Goal: Task Accomplishment & Management: Use online tool/utility

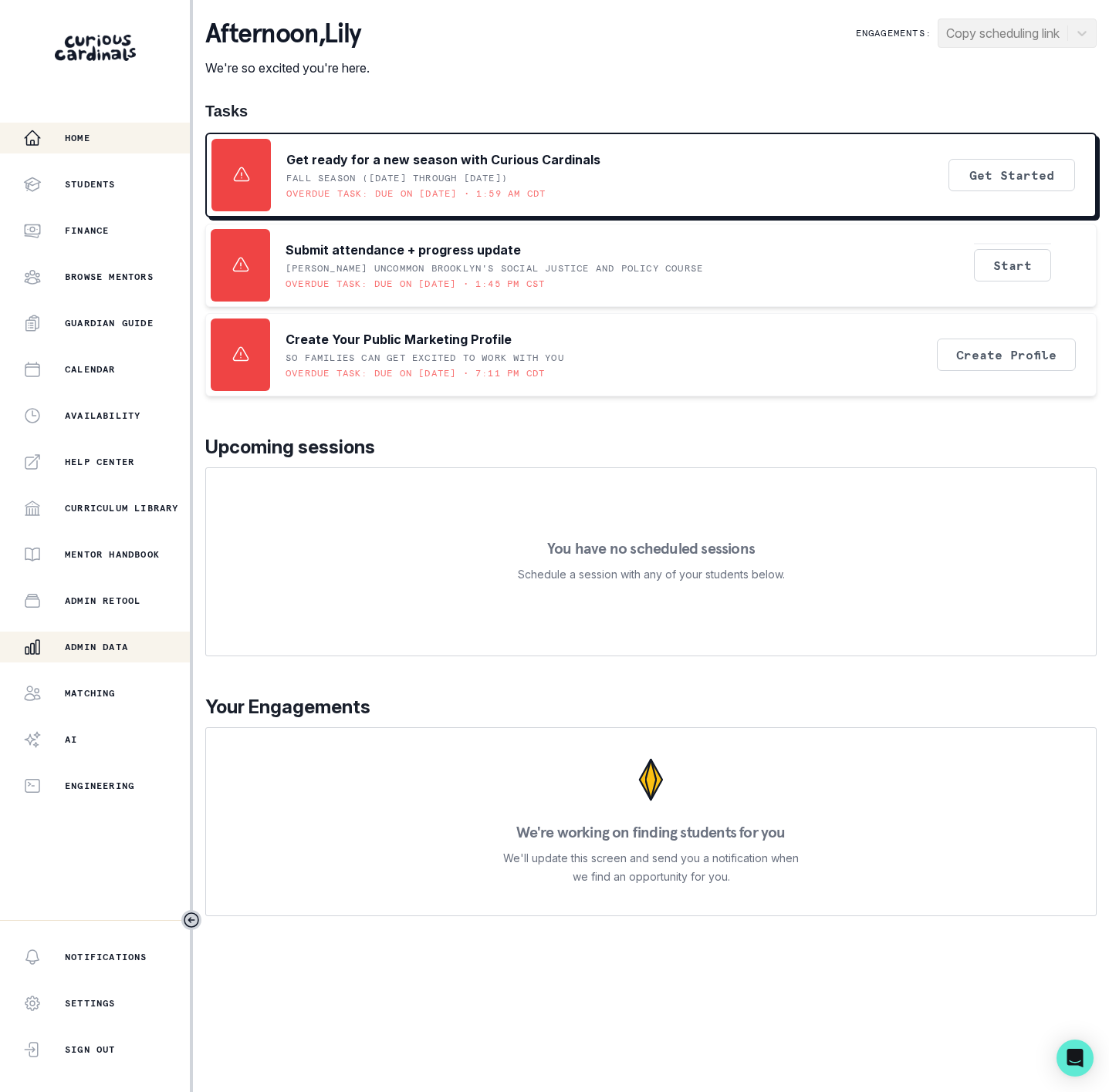
drag, startPoint x: 123, startPoint y: 649, endPoint x: 112, endPoint y: 633, distance: 19.4
click at [118, 641] on p "Admin Data" at bounding box center [96, 647] width 64 height 12
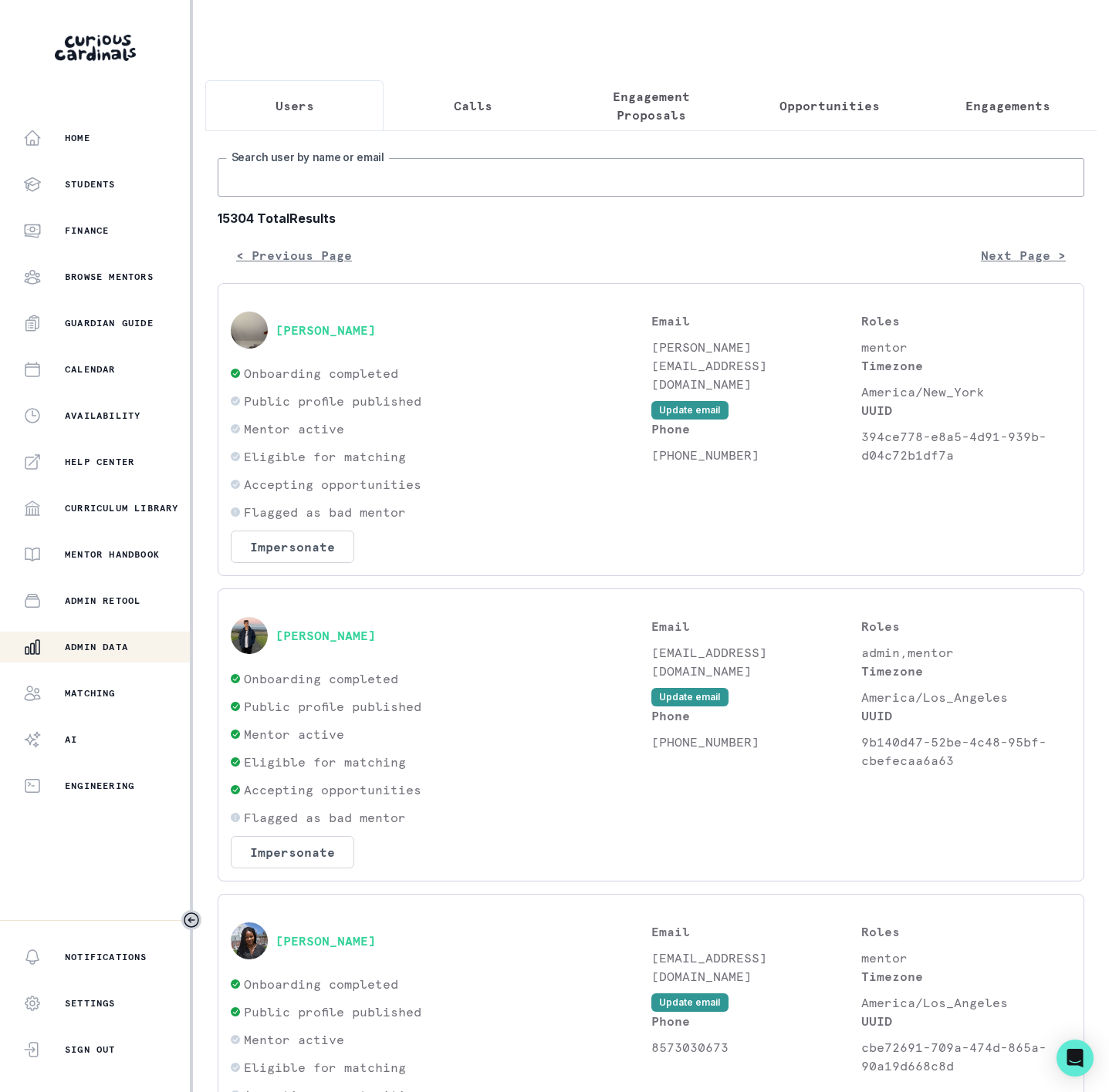
click at [274, 197] on input "Search user by name or email" at bounding box center [651, 178] width 867 height 39
click at [611, 105] on p "Engagement Proposals" at bounding box center [651, 106] width 152 height 37
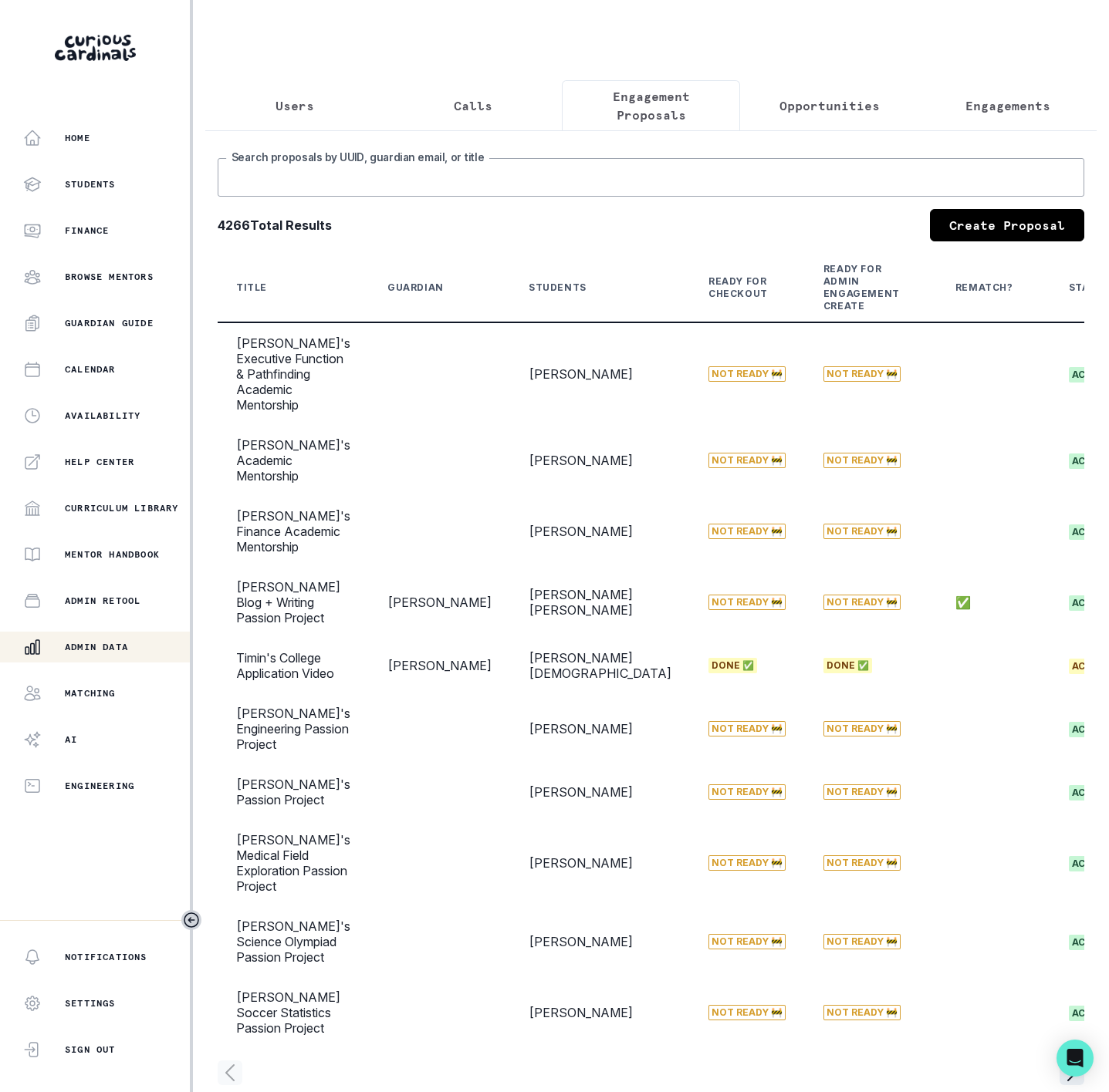
click at [308, 197] on input "Search proposals by UUID, guardian email, or title" at bounding box center [651, 178] width 867 height 39
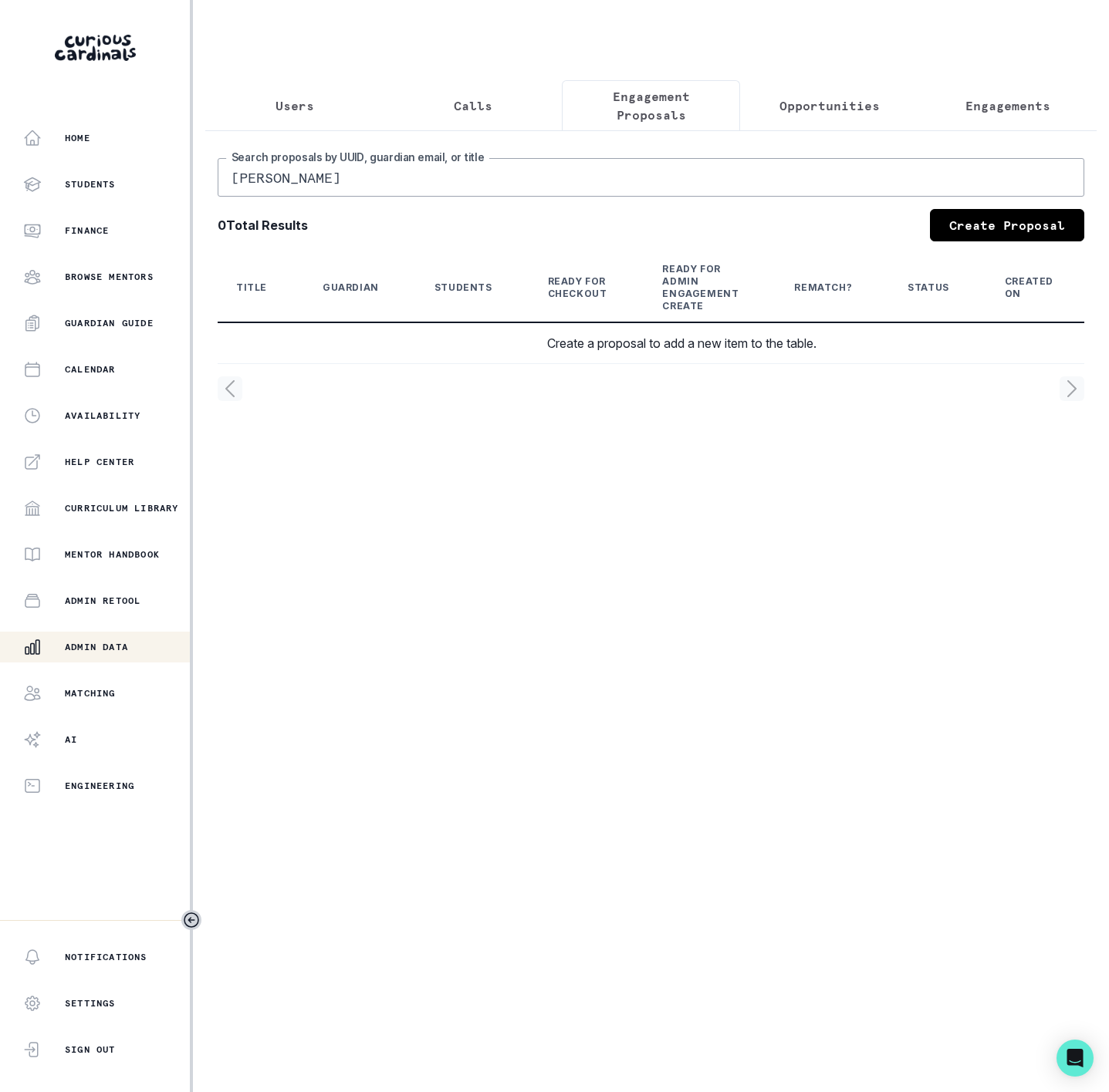
type input "[PERSON_NAME]"
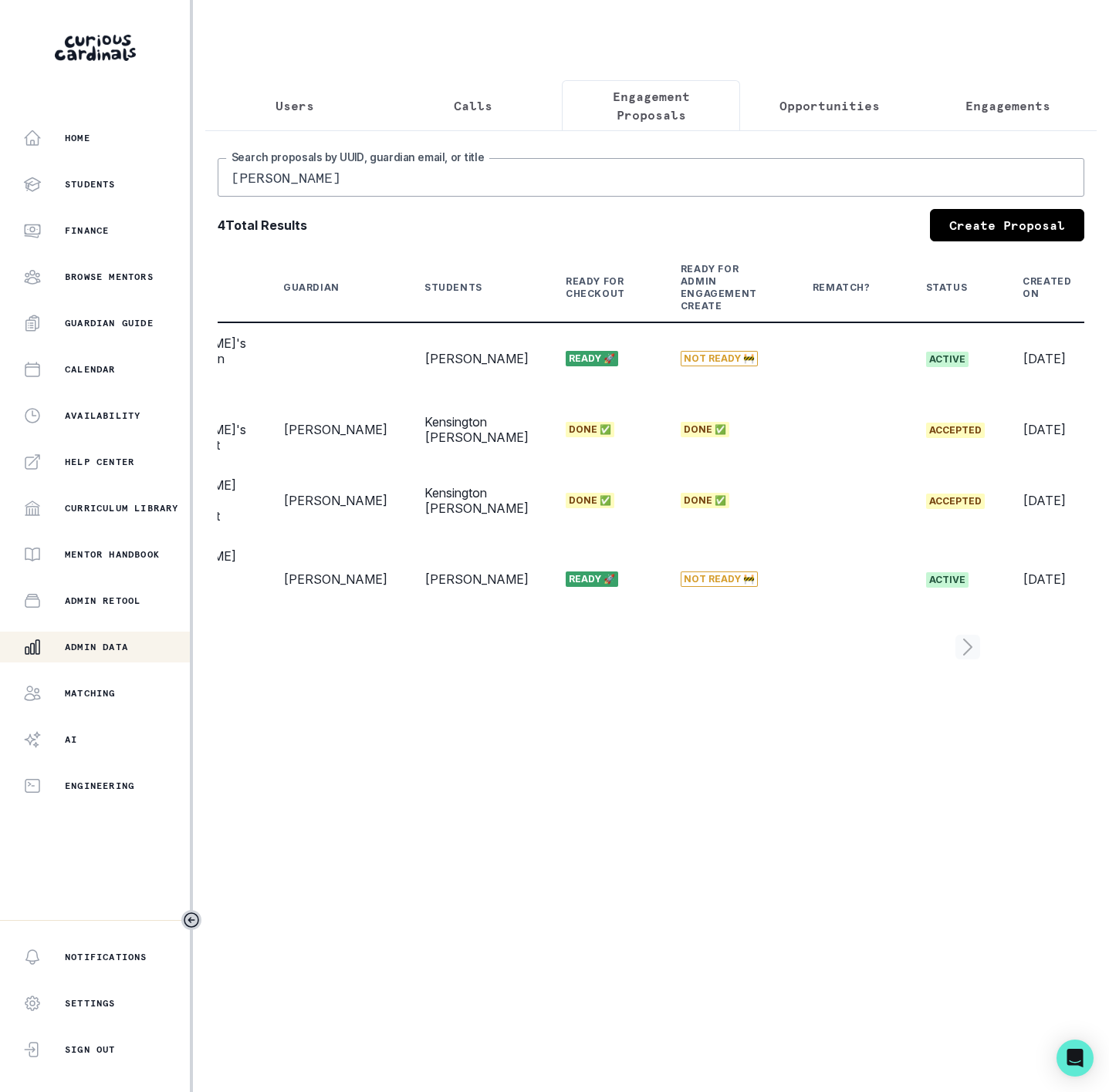
scroll to position [0, 174]
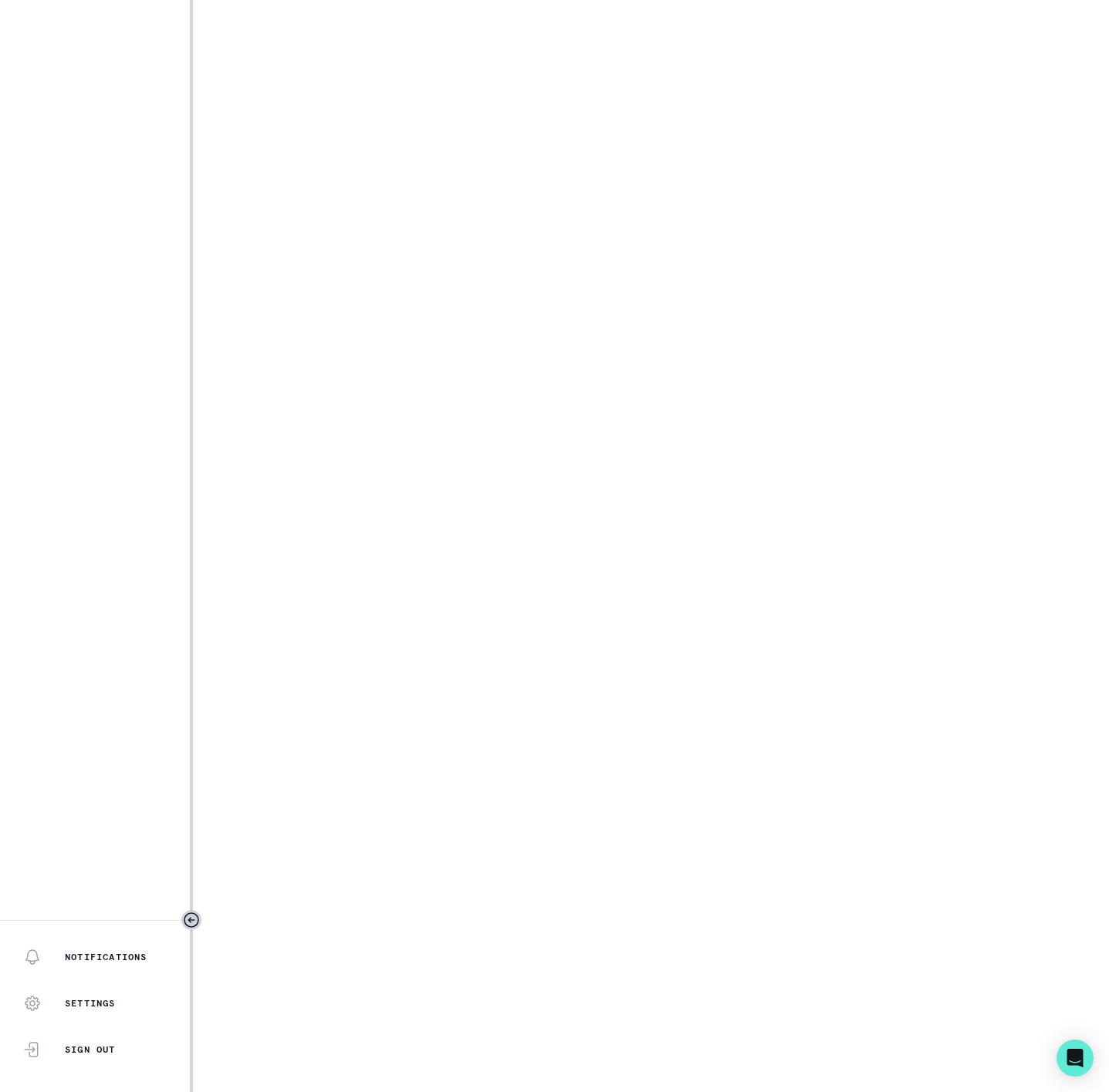
select select "b3713756-4135-4cda-87b8-2c7a26e5960c"
select select "b1dc3935-2801-4c4a-9b1c-8e4b84e7f73f"
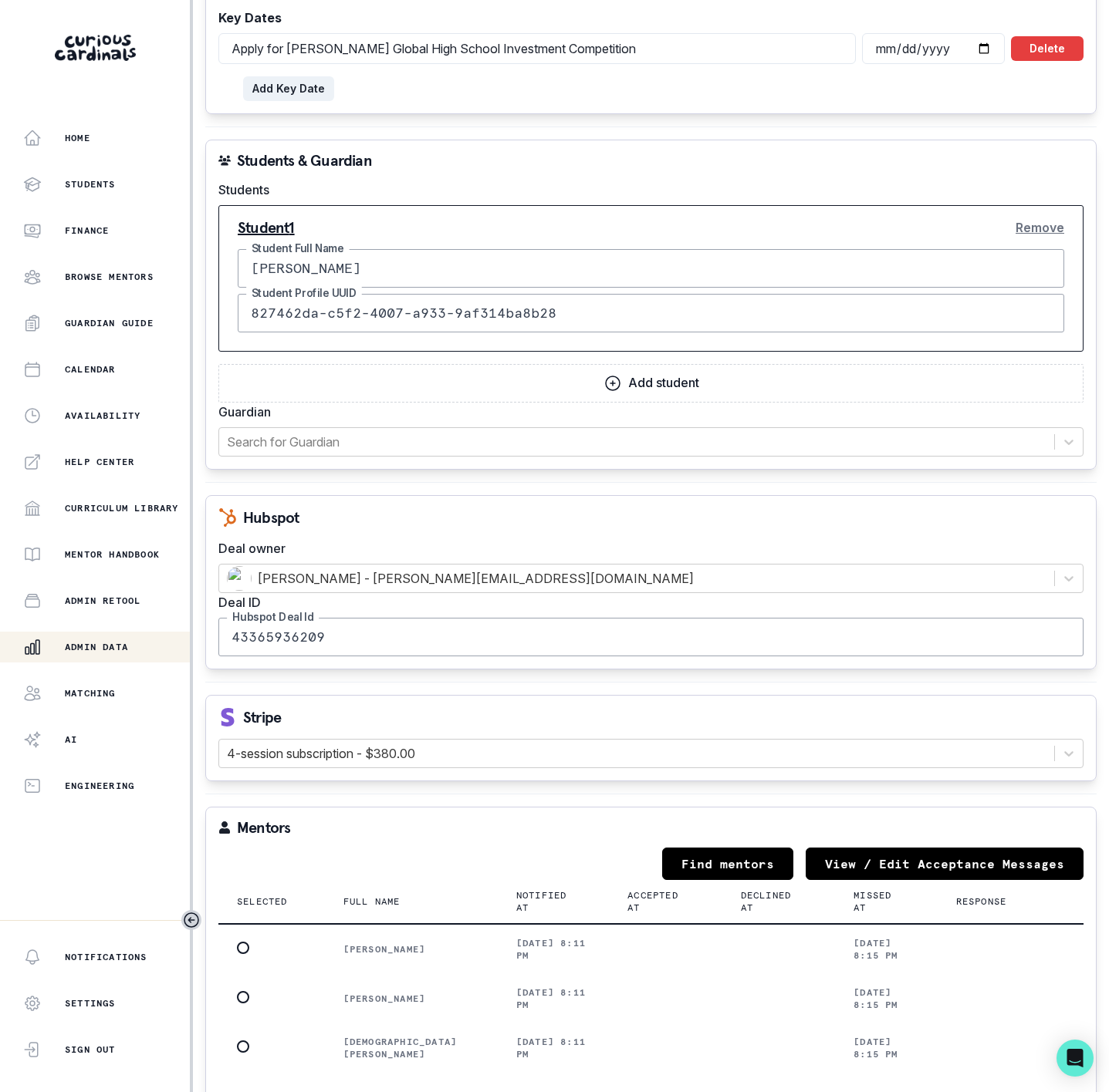
scroll to position [1851, 0]
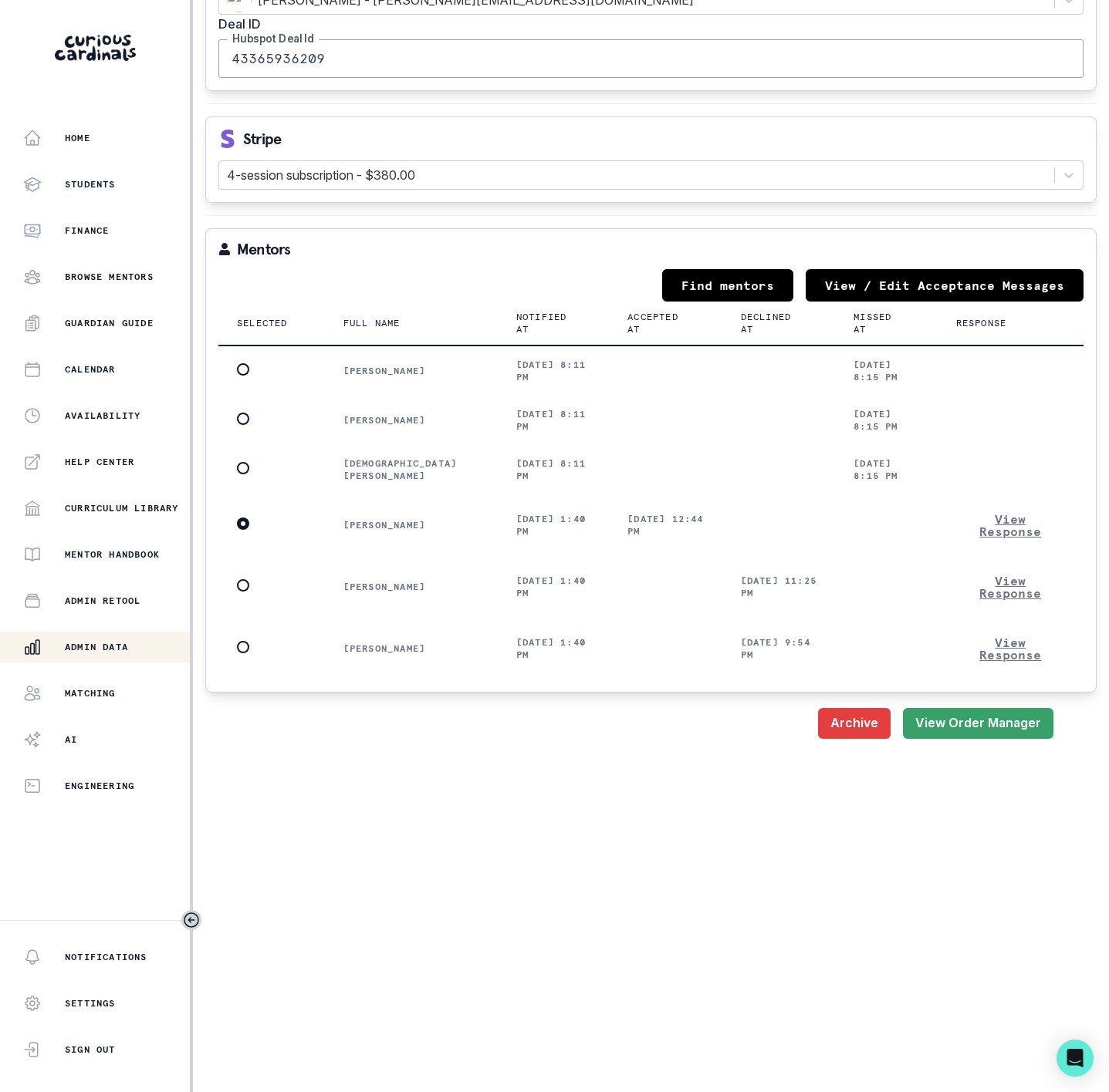
click at [422, 942] on main "Engagement Proposal: Edit [PERSON_NAME]'s Finance Passion Project Rematch for E…" at bounding box center [651, 546] width 916 height 1092
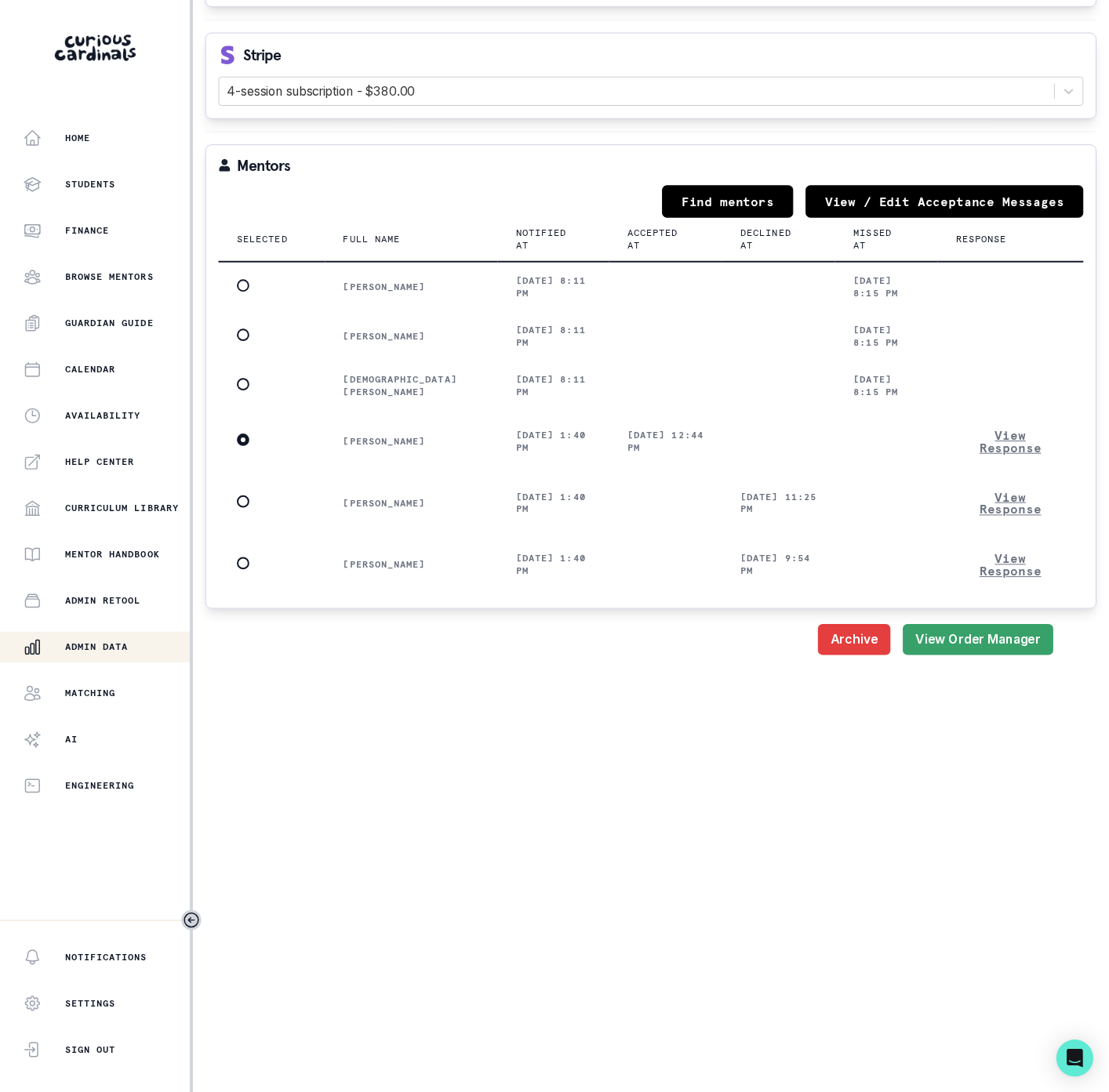
scroll to position [2065, 0]
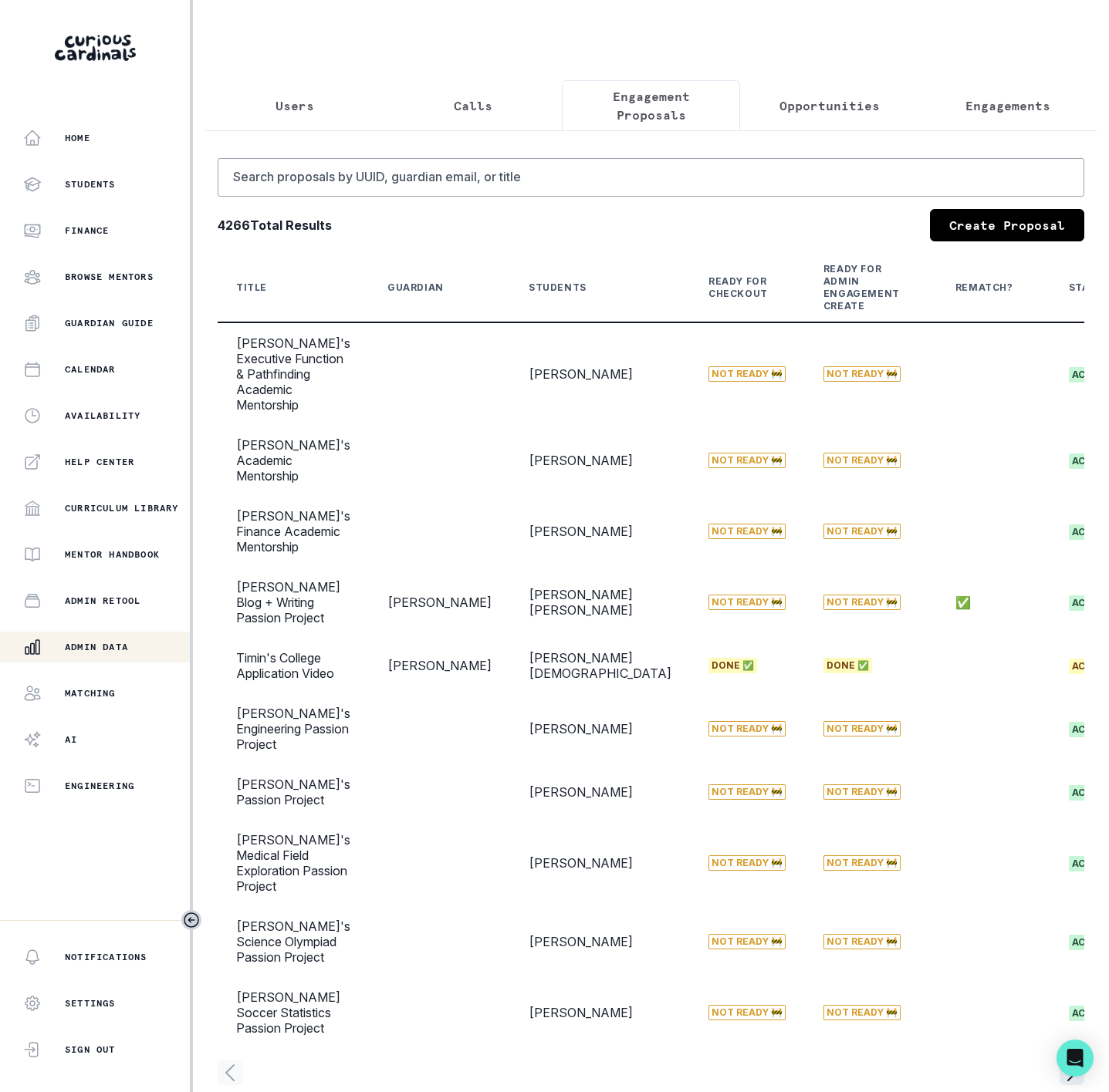
click at [91, 638] on div "Admin Data" at bounding box center [106, 647] width 167 height 18
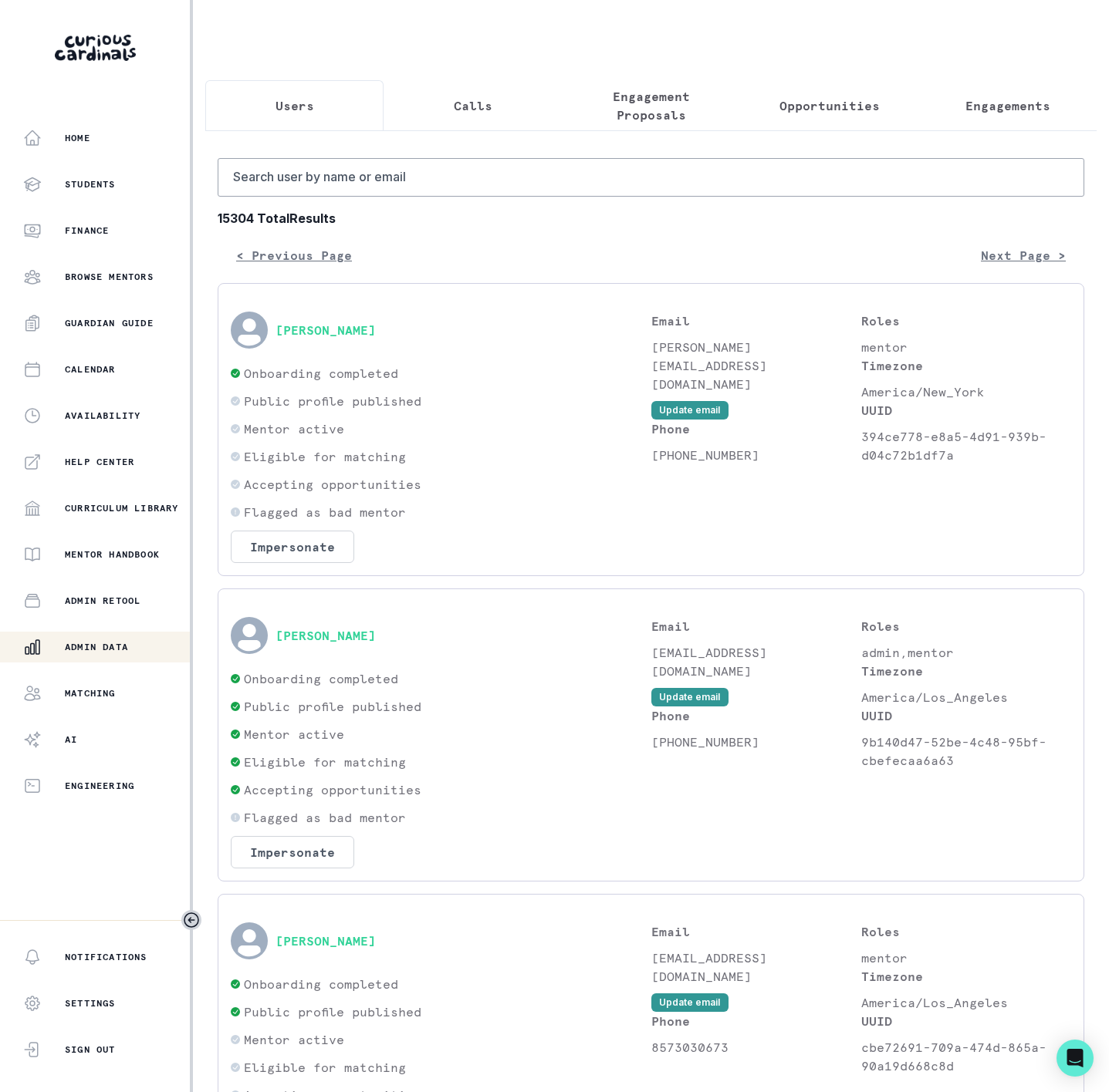
click at [304, 111] on p "Users" at bounding box center [295, 106] width 39 height 18
click at [504, 197] on input "Search user by name or email" at bounding box center [651, 178] width 867 height 39
paste input "[PERSON_NAME]"
type input "[PERSON_NAME]"
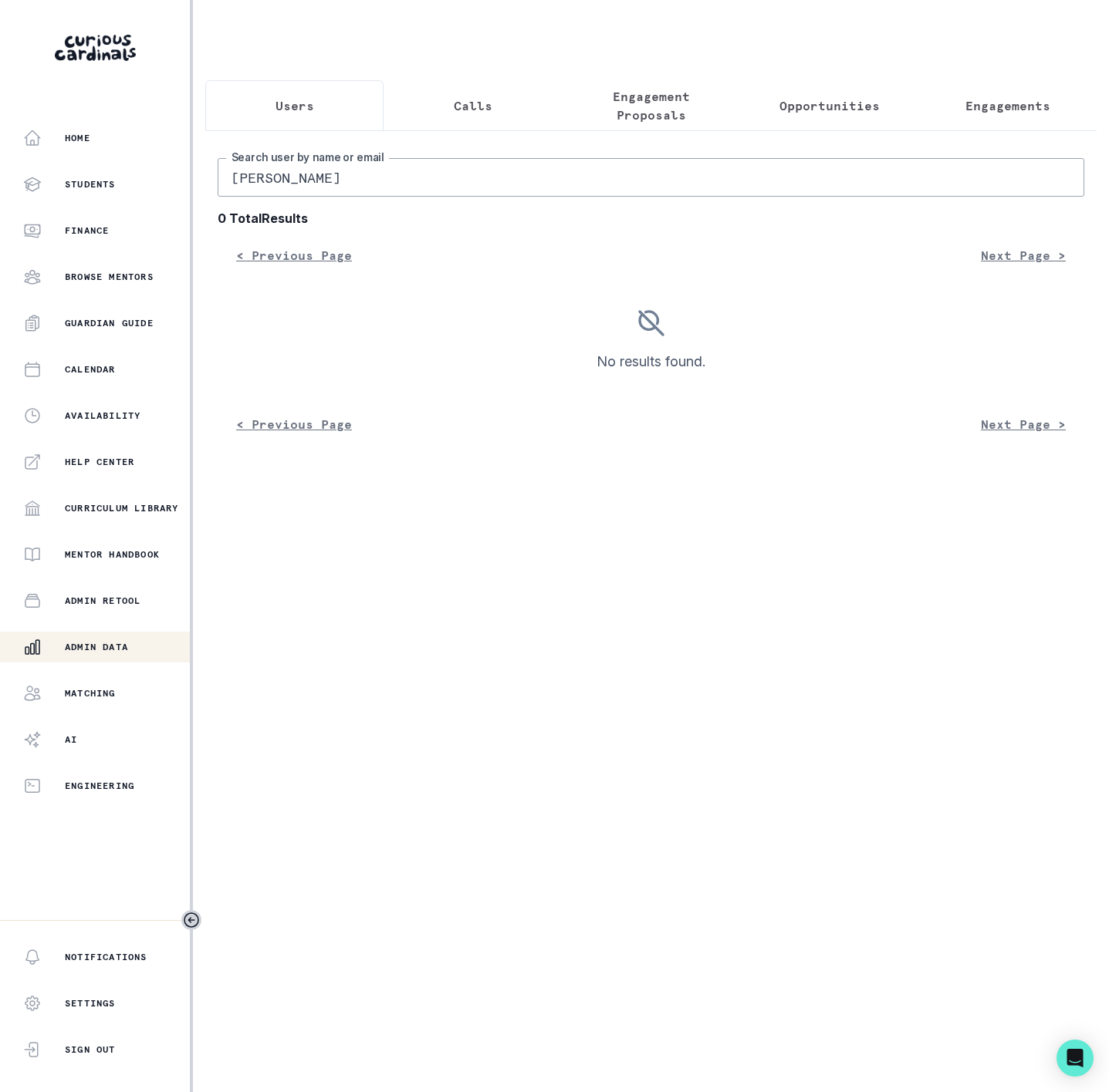
click at [243, 194] on input "[PERSON_NAME]" at bounding box center [651, 178] width 867 height 39
type input "[PERSON_NAME]"
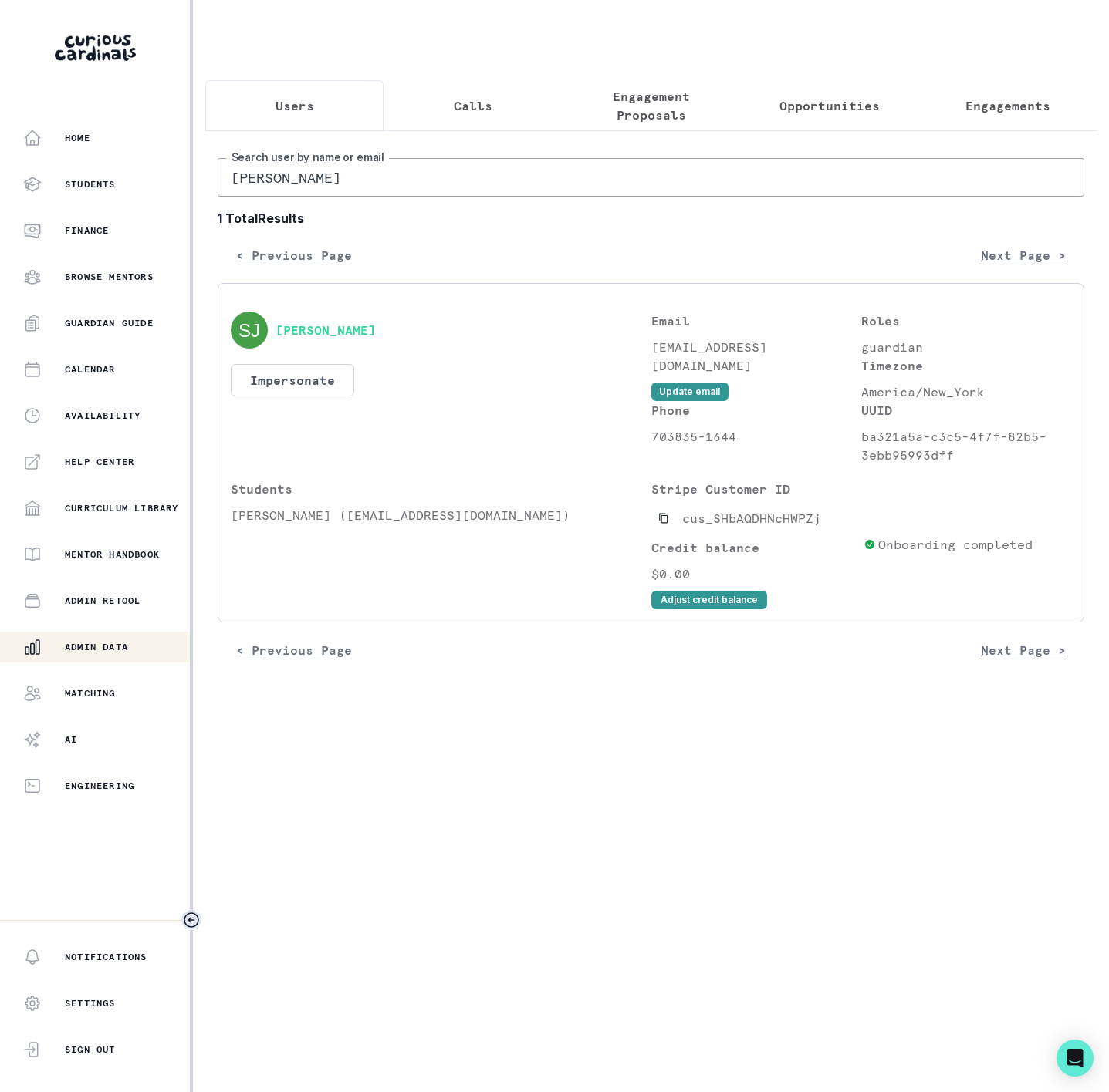
click at [186, 919] on icon "Toggle sidebar" at bounding box center [191, 920] width 18 height 18
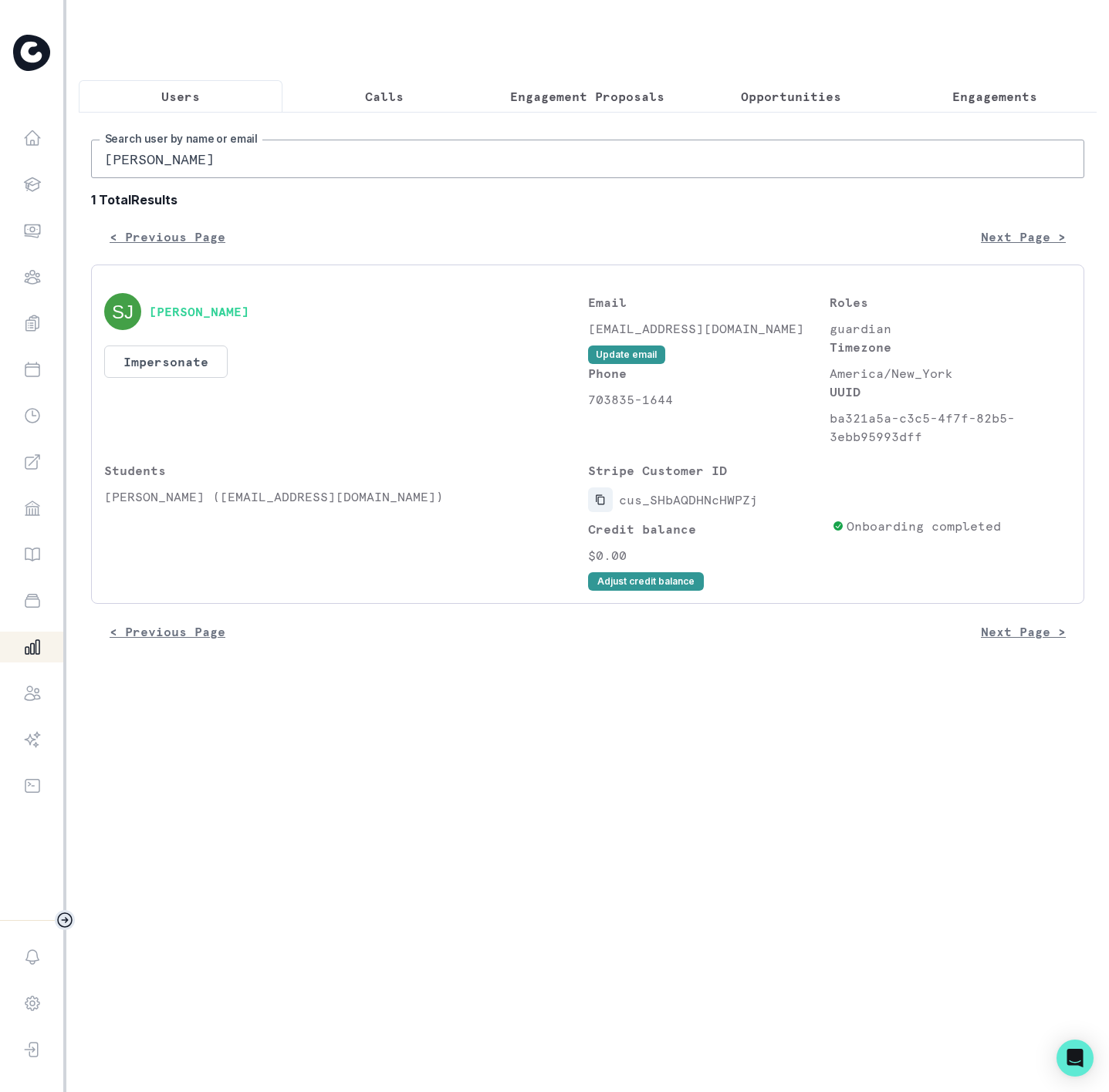
click at [600, 505] on icon "Copied to clipboard" at bounding box center [600, 500] width 11 height 11
drag, startPoint x: 214, startPoint y: 165, endPoint x: -275, endPoint y: 105, distance: 492.7
click at [0, 105] on html "Home Students Finance Browse Mentors Guardian Guide Calendar Availability Help …" at bounding box center [554, 546] width 1109 height 1092
paste input "[PERSON_NAME]"
type input "[PERSON_NAME]"
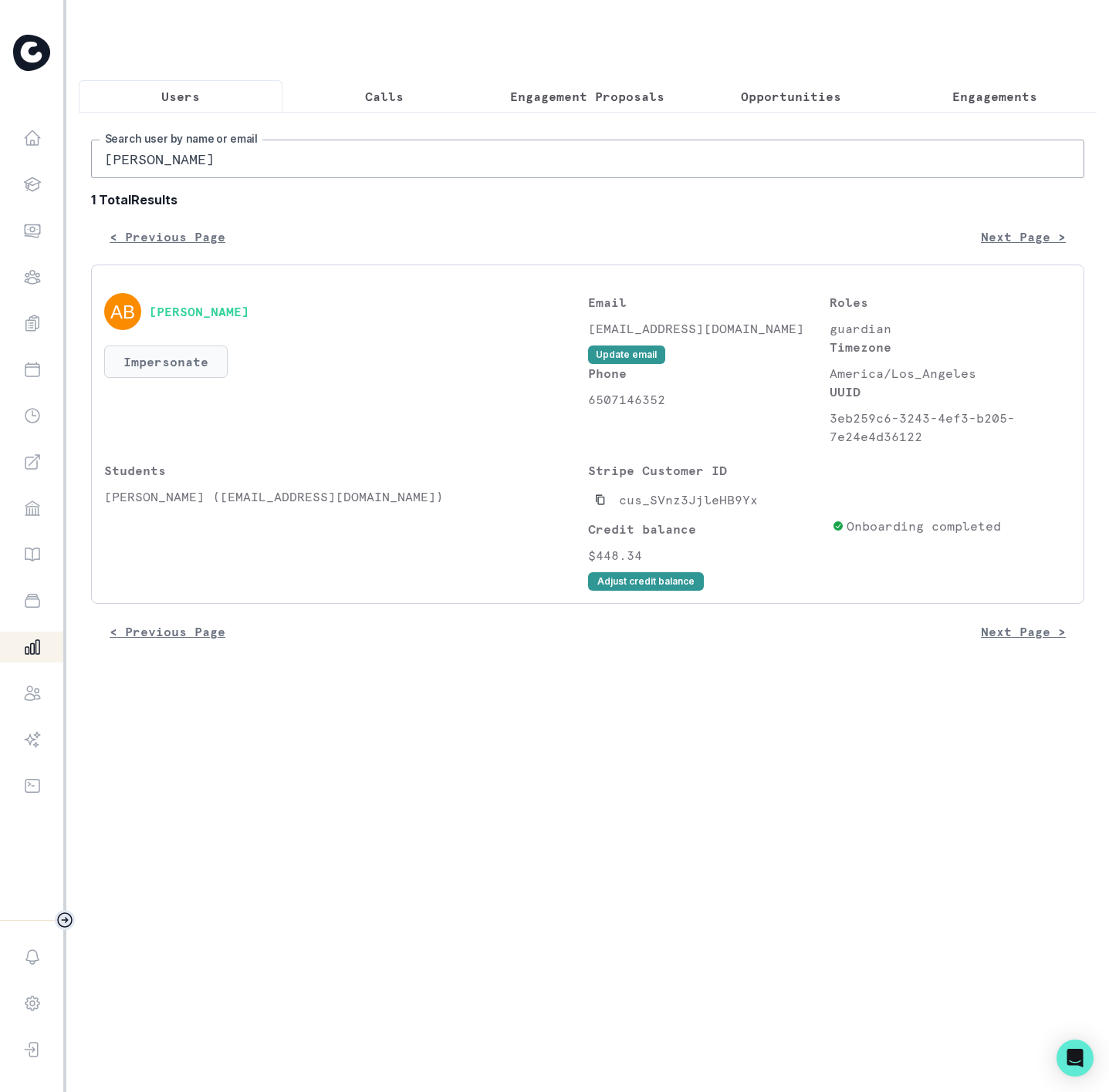
click at [148, 378] on button "Impersonate" at bounding box center [166, 362] width 123 height 32
click at [246, 537] on button "Impersonate" at bounding box center [230, 528] width 101 height 31
